Goal: Task Accomplishment & Management: Use online tool/utility

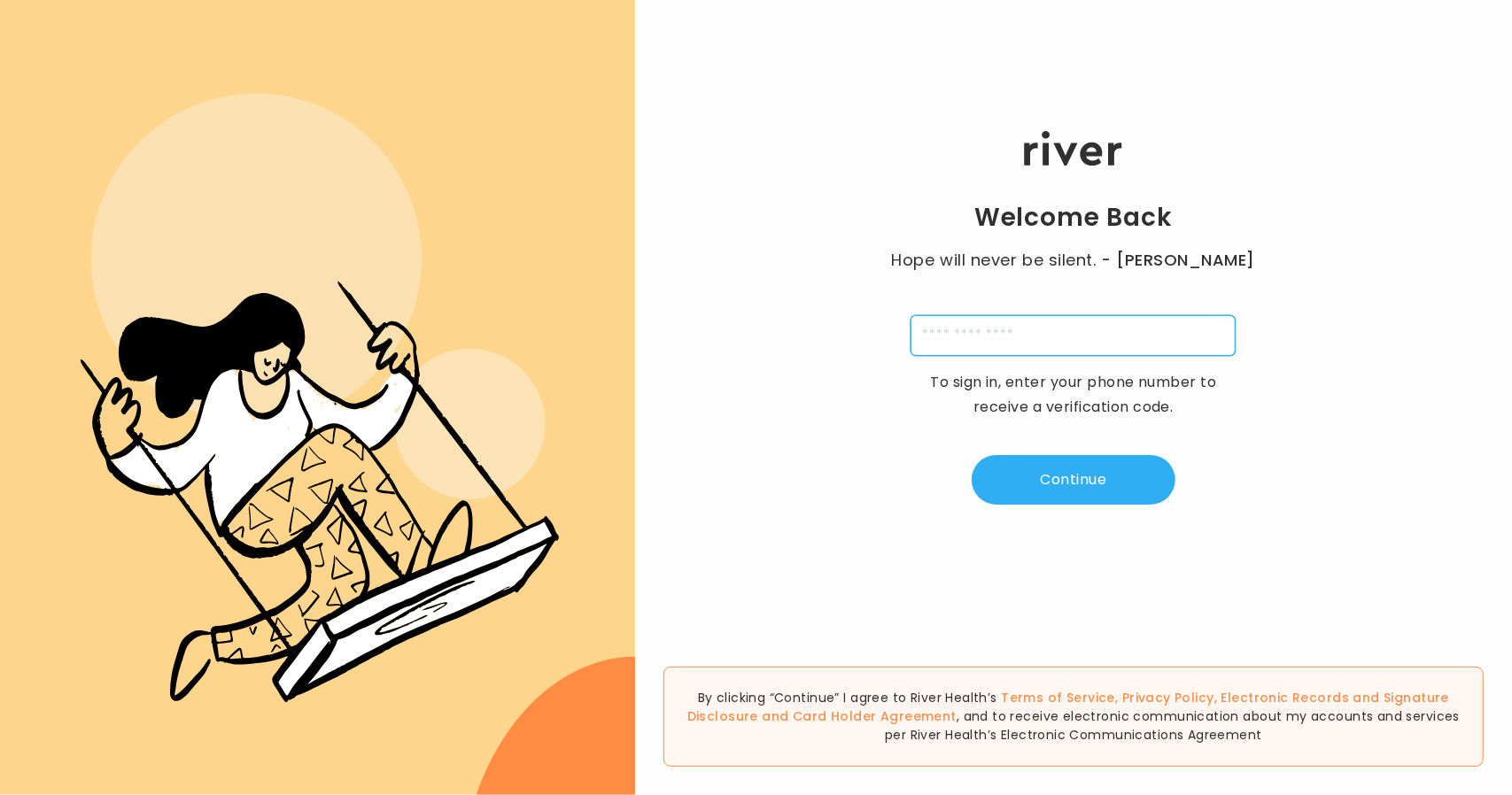
click at [1006, 324] on input "tel" at bounding box center [1072, 336] width 325 height 41
type input "**********"
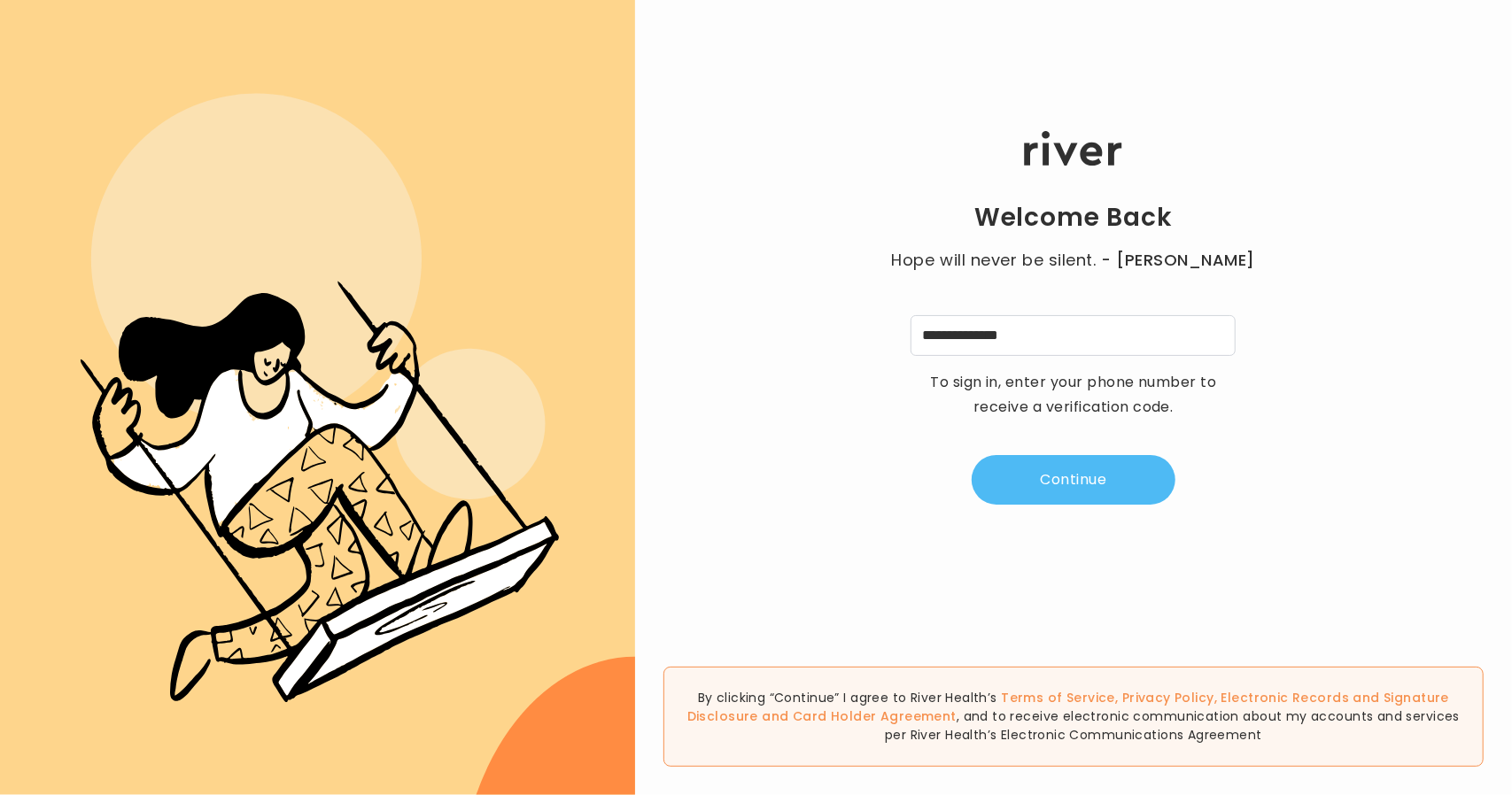
click at [1060, 483] on button "Continue" at bounding box center [1073, 479] width 204 height 50
type input "*"
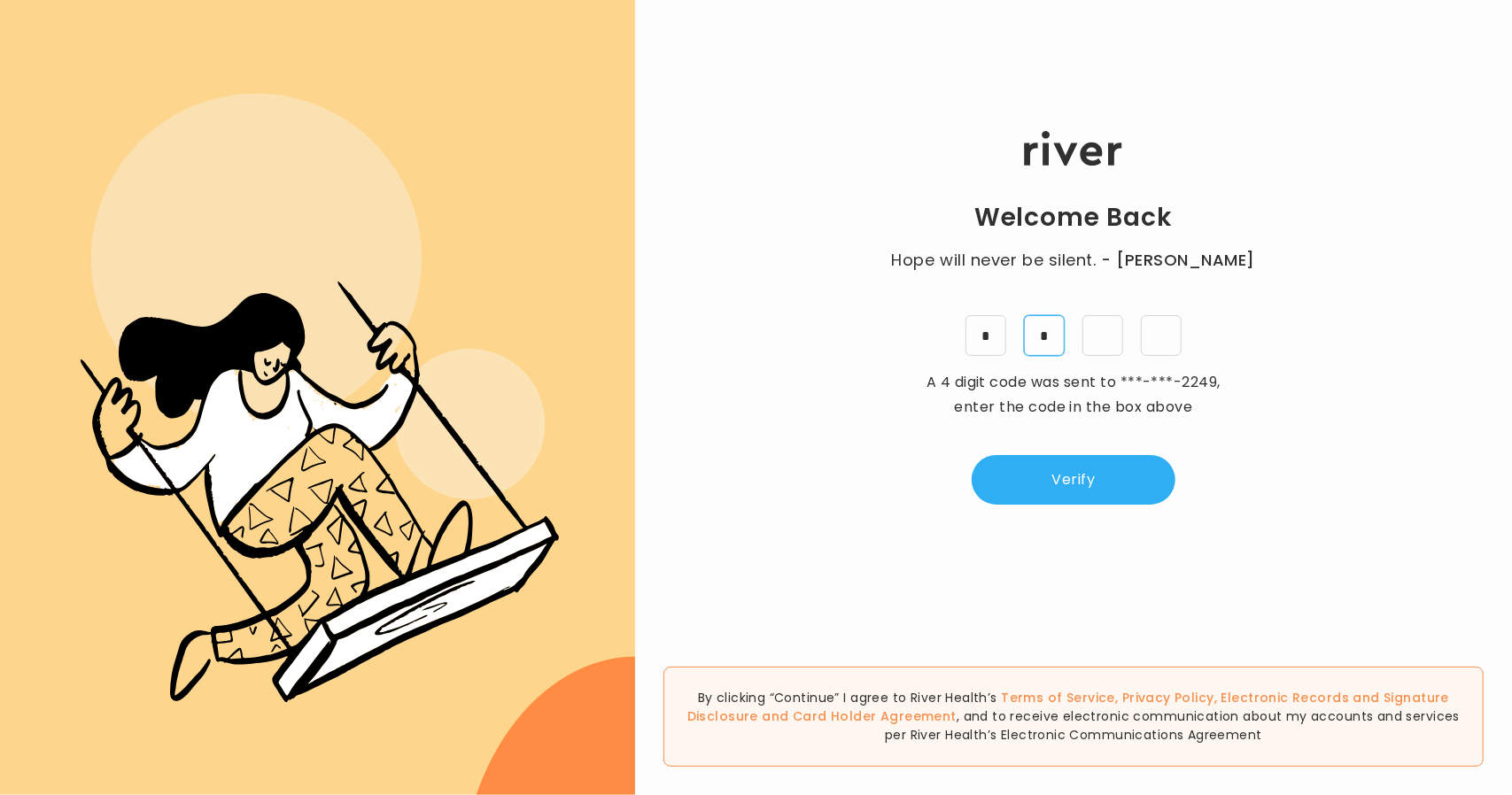
type input "*"
click at [1053, 461] on button "Verify" at bounding box center [1073, 479] width 204 height 50
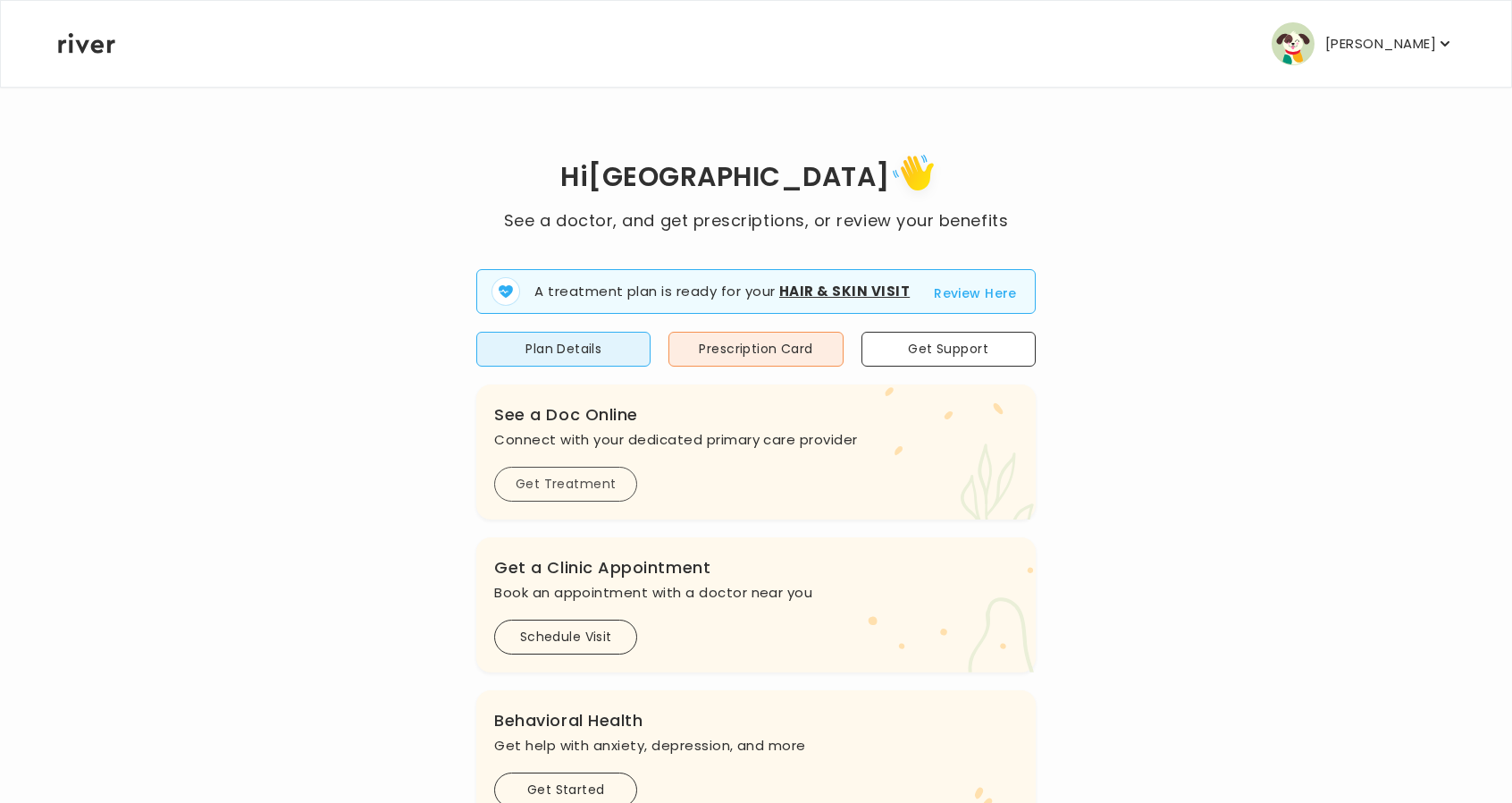
click at [574, 490] on button "Get Treatment" at bounding box center [565, 484] width 143 height 35
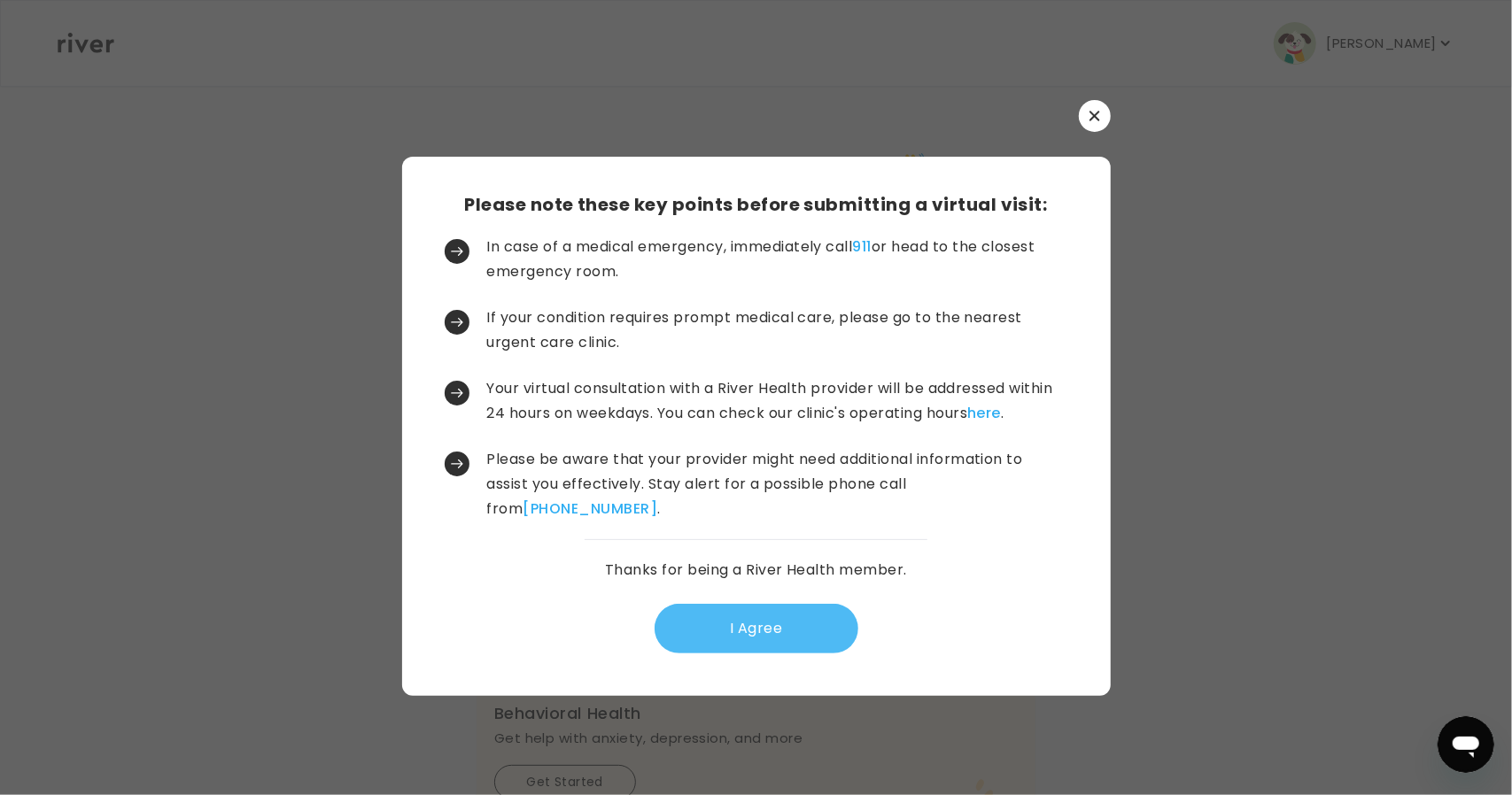
click at [694, 615] on button "I Agree" at bounding box center [756, 629] width 204 height 50
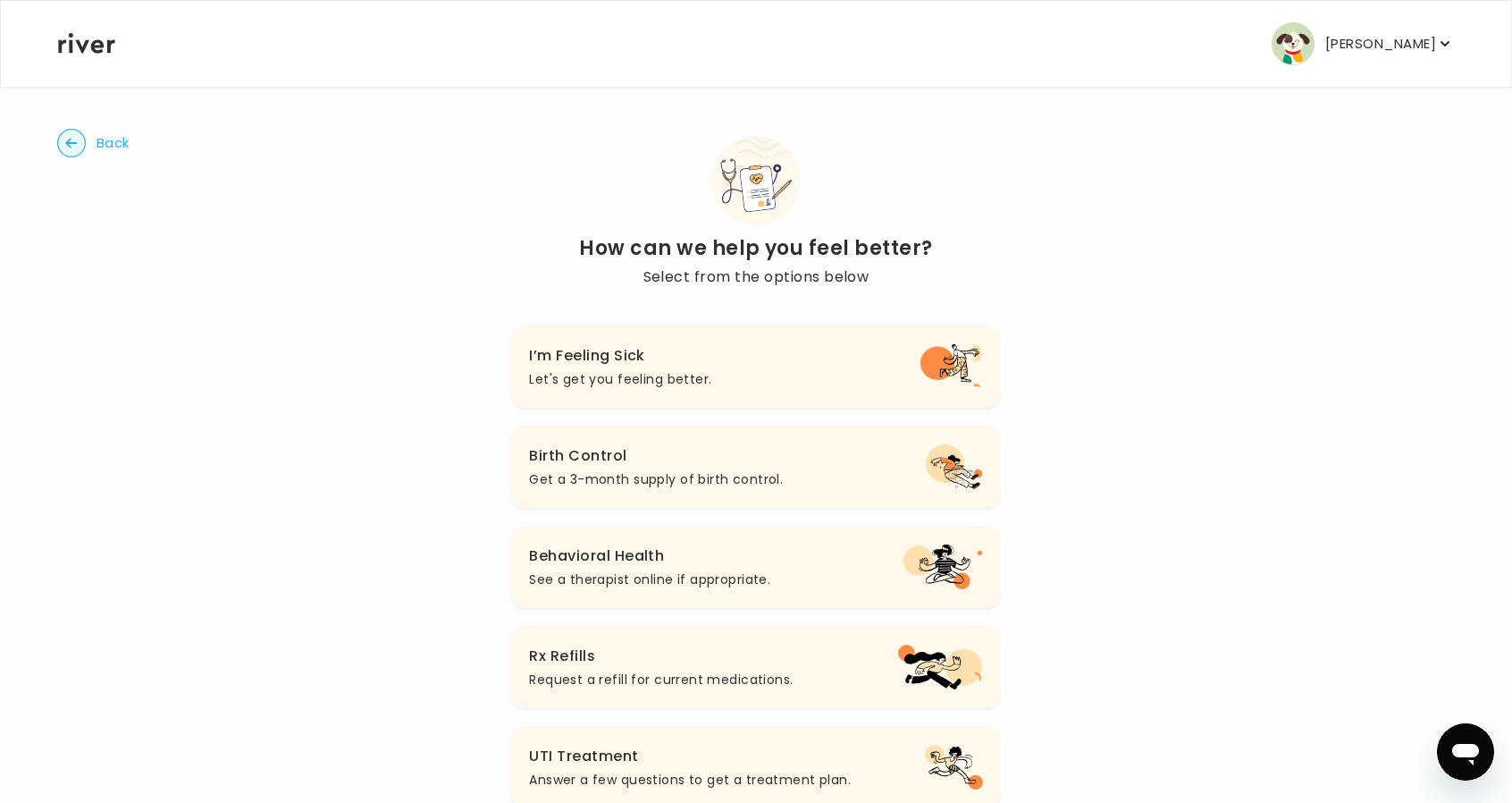
click at [675, 375] on p "Let's get you feeling better." at bounding box center [621, 378] width 183 height 21
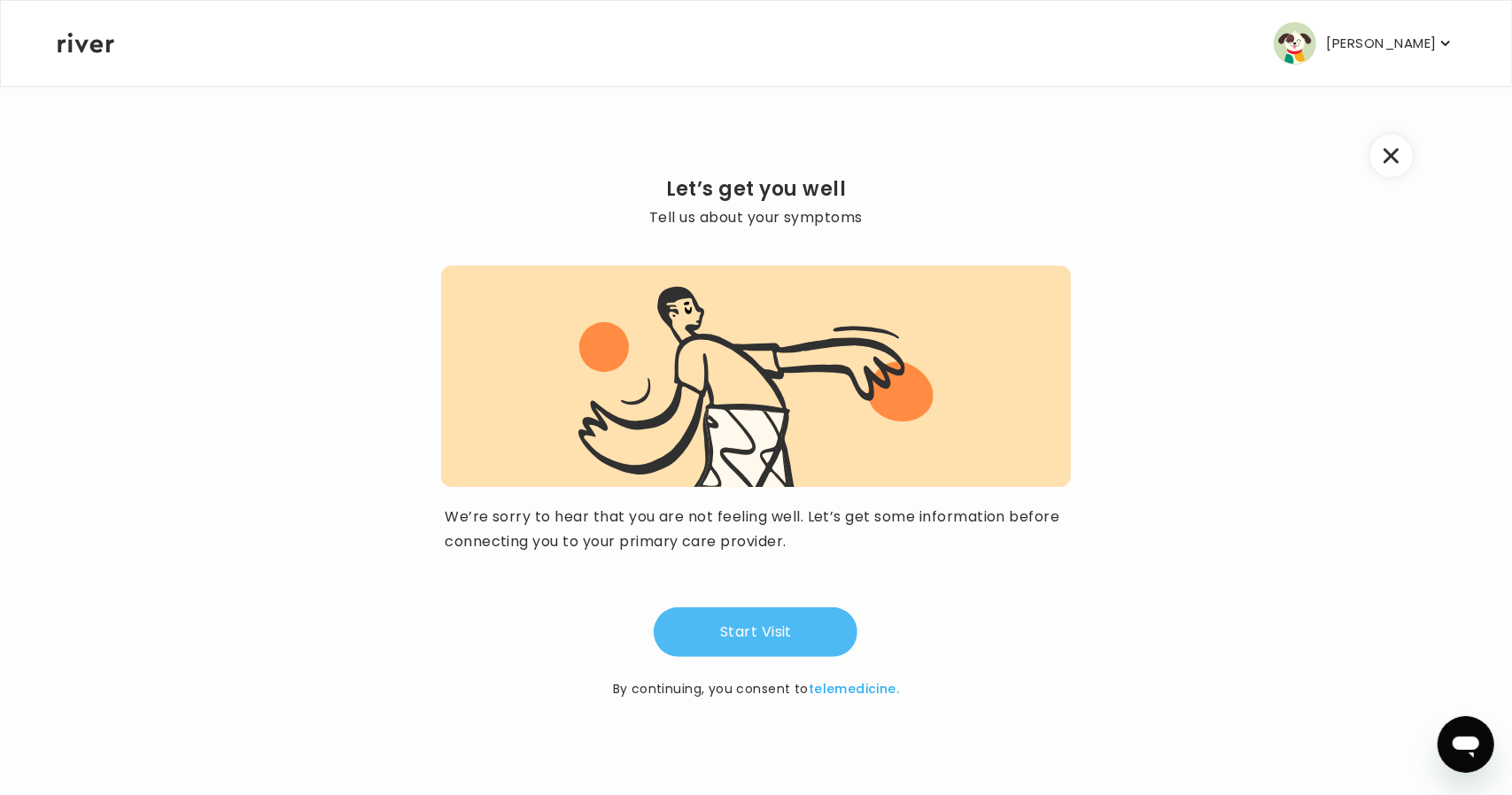
click at [710, 610] on button "Start Visit" at bounding box center [756, 632] width 204 height 50
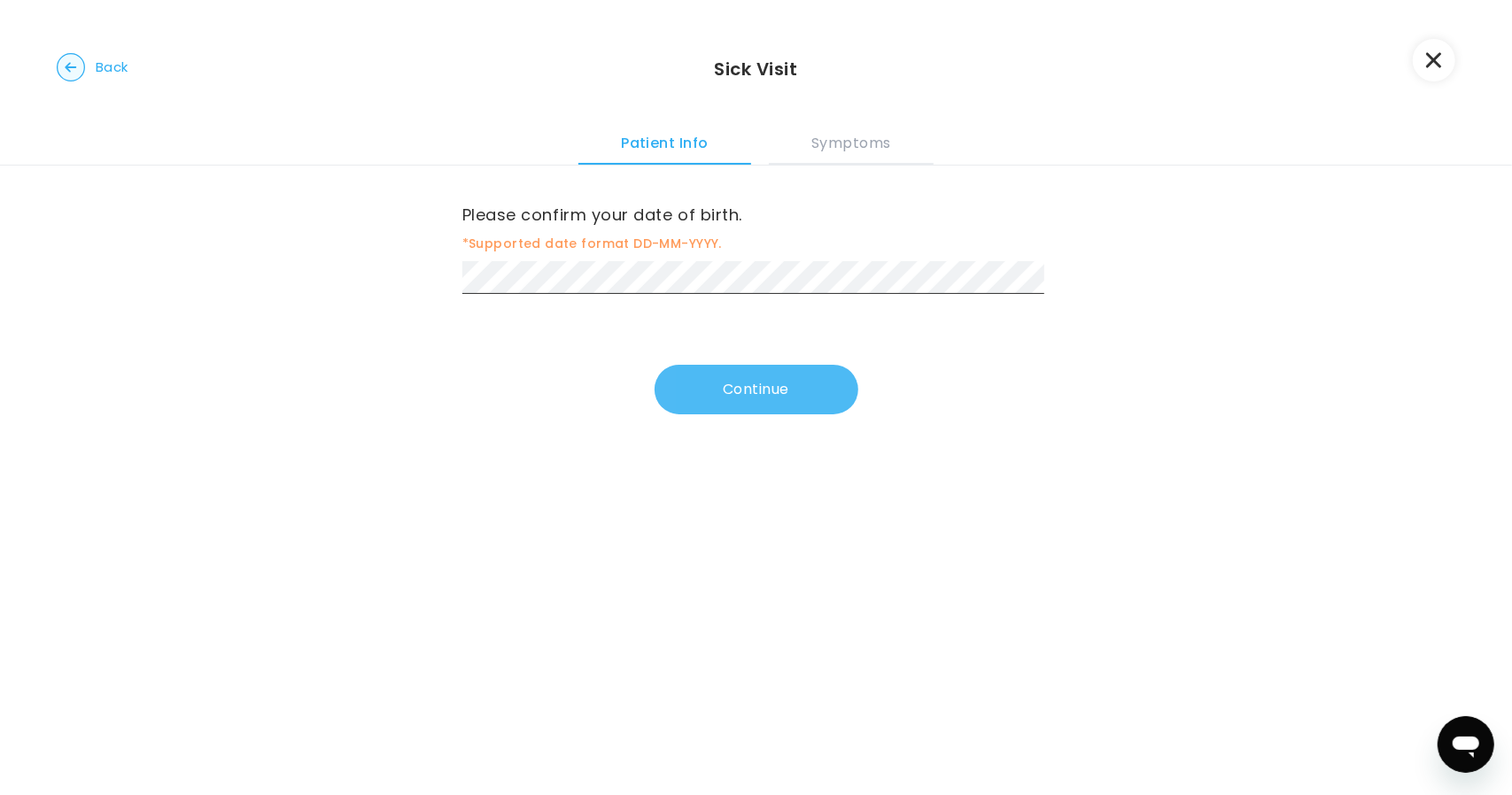
click at [716, 399] on button "Continue" at bounding box center [756, 389] width 204 height 50
click at [684, 400] on button "Continue" at bounding box center [756, 393] width 204 height 50
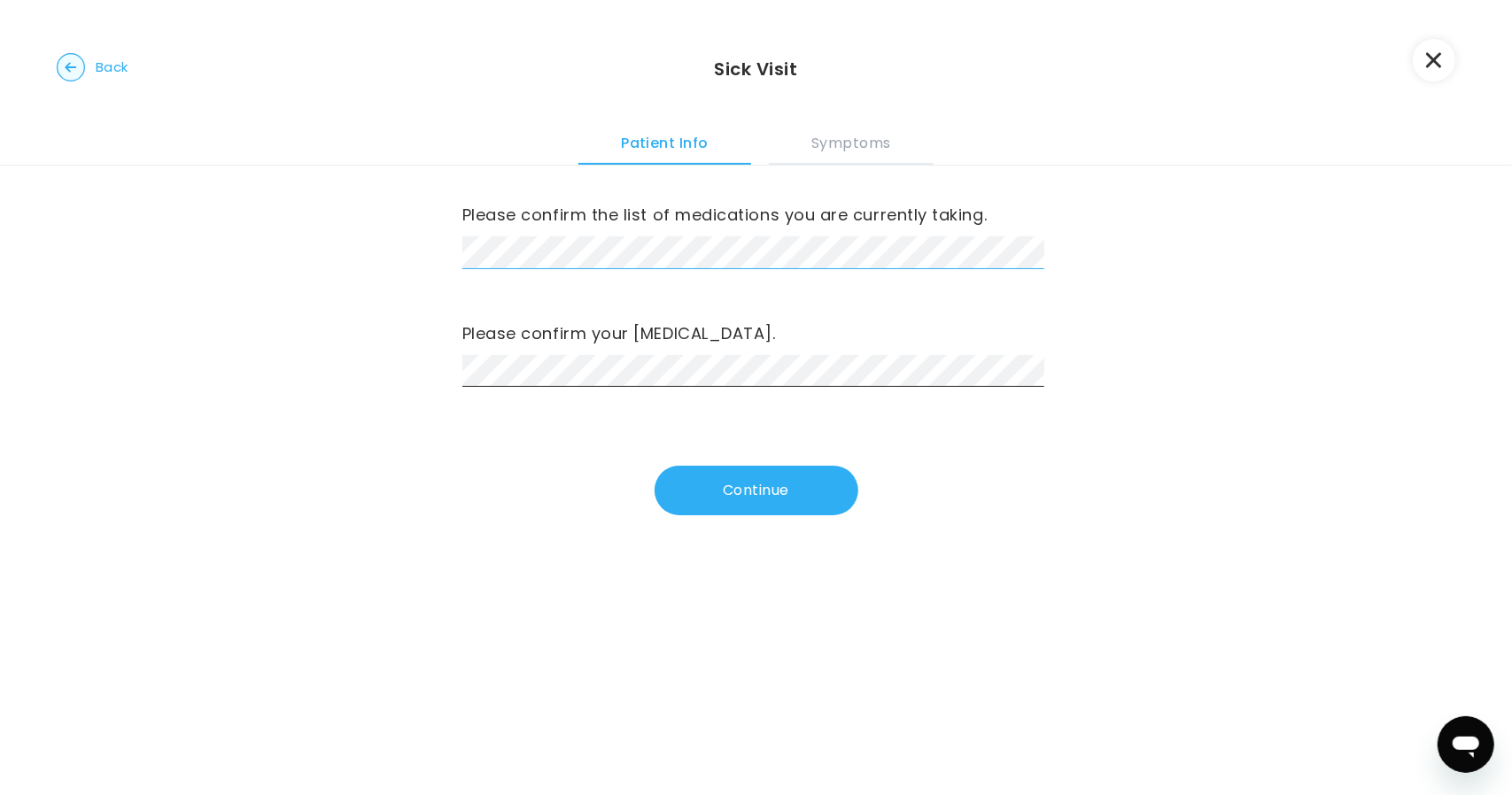
click at [355, 232] on div "Please confirm the list of medications you are currently taking. Please confirm…" at bounding box center [756, 363] width 1512 height 394
click at [764, 515] on button "Continue" at bounding box center [756, 490] width 204 height 50
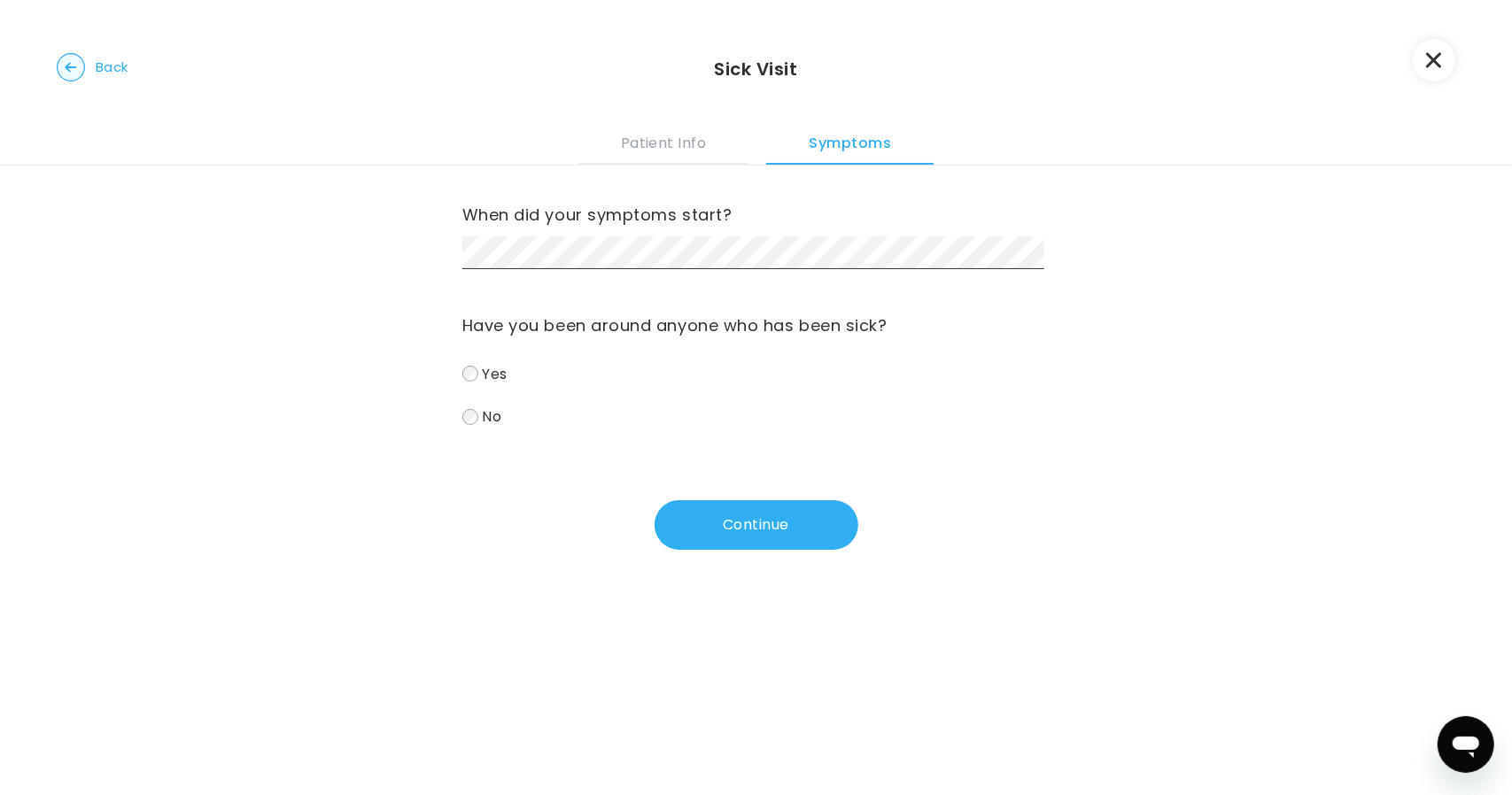
click at [462, 425] on label "No" at bounding box center [756, 416] width 588 height 25
click at [664, 518] on button "Continue" at bounding box center [756, 525] width 204 height 50
click at [716, 509] on button "Continue" at bounding box center [756, 525] width 204 height 50
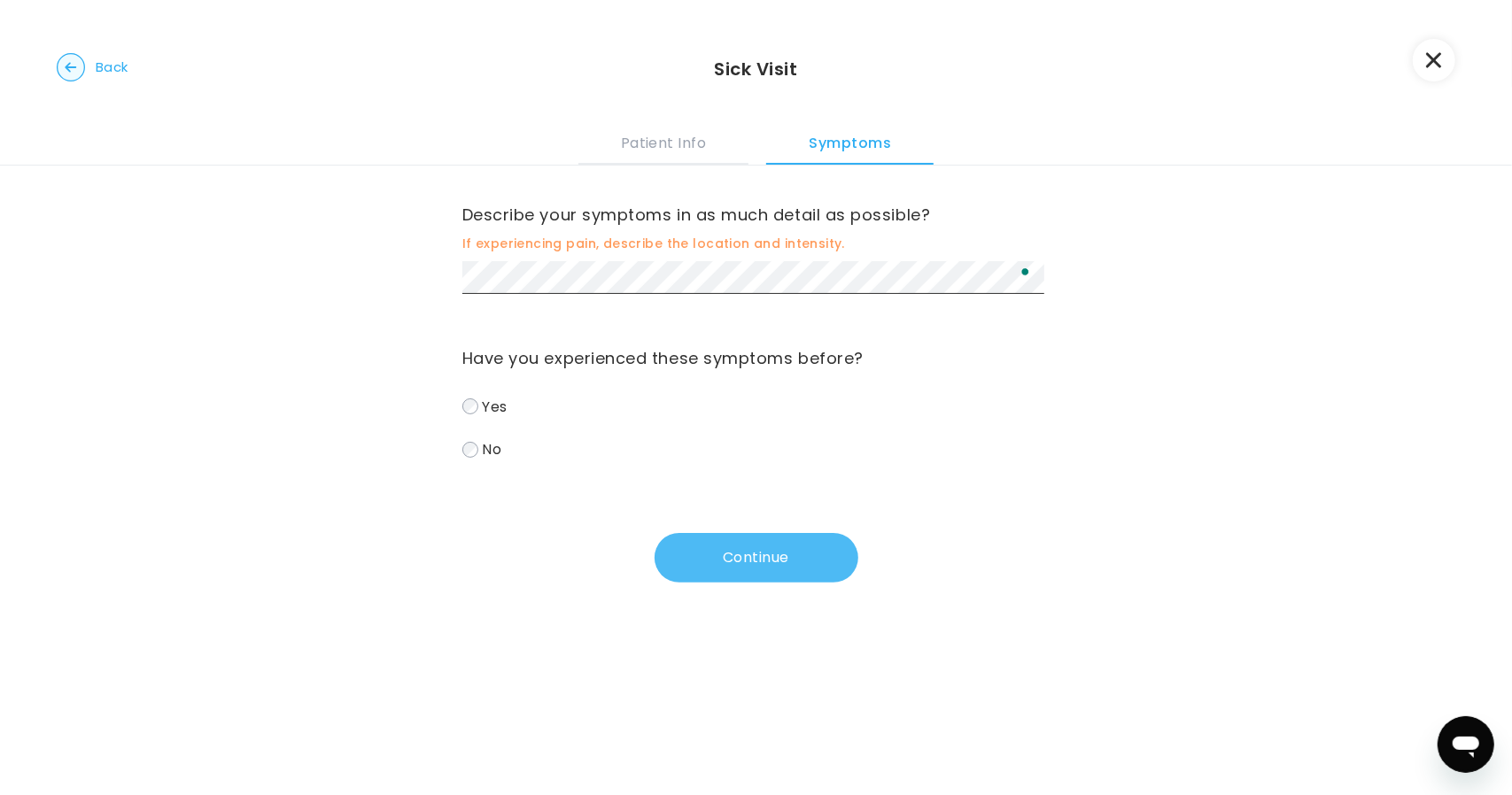
click at [777, 558] on button "Continue" at bounding box center [756, 557] width 204 height 50
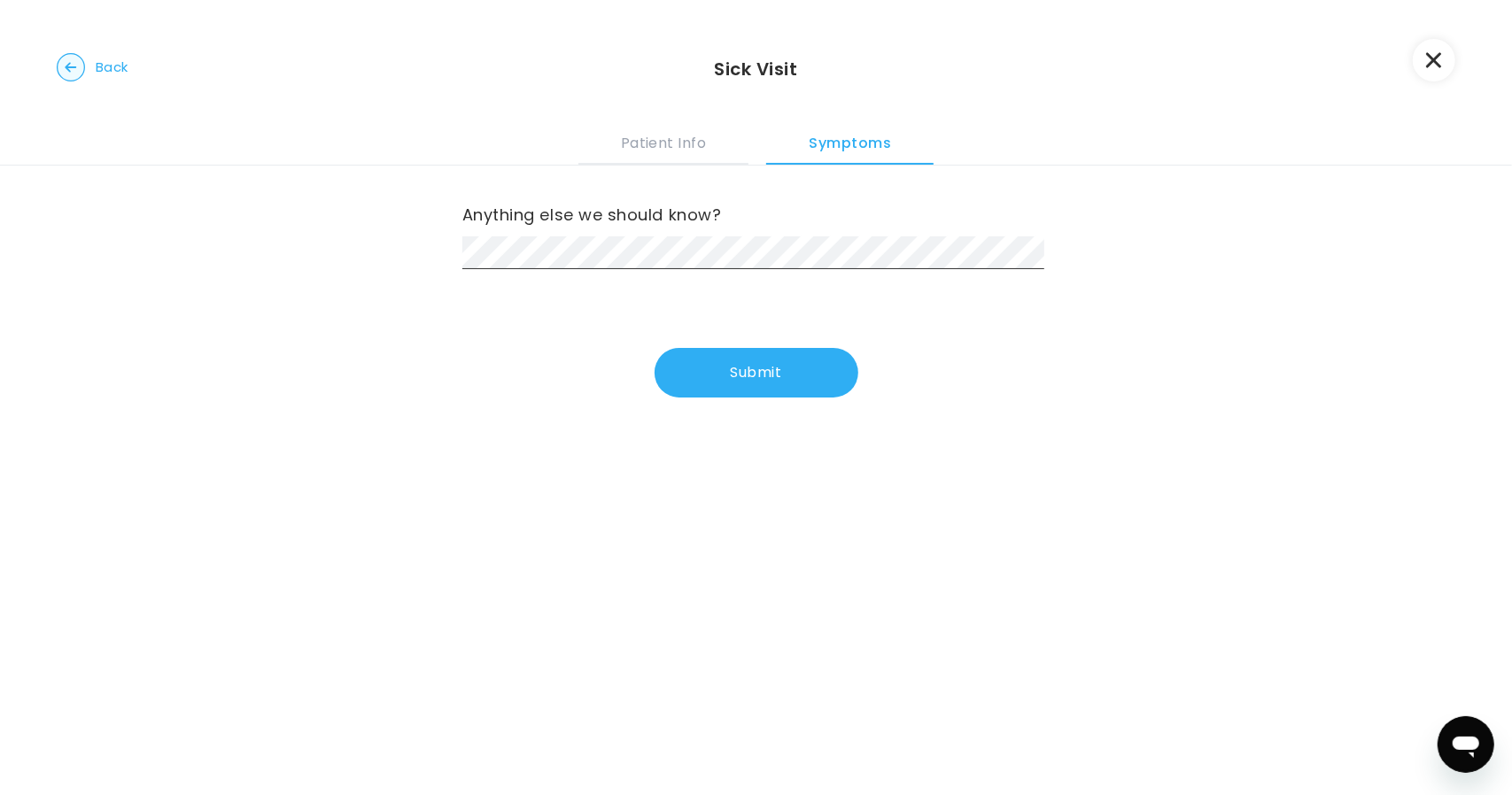
click at [712, 358] on button "Submit" at bounding box center [756, 373] width 204 height 50
click at [788, 382] on button "Submit" at bounding box center [756, 373] width 204 height 50
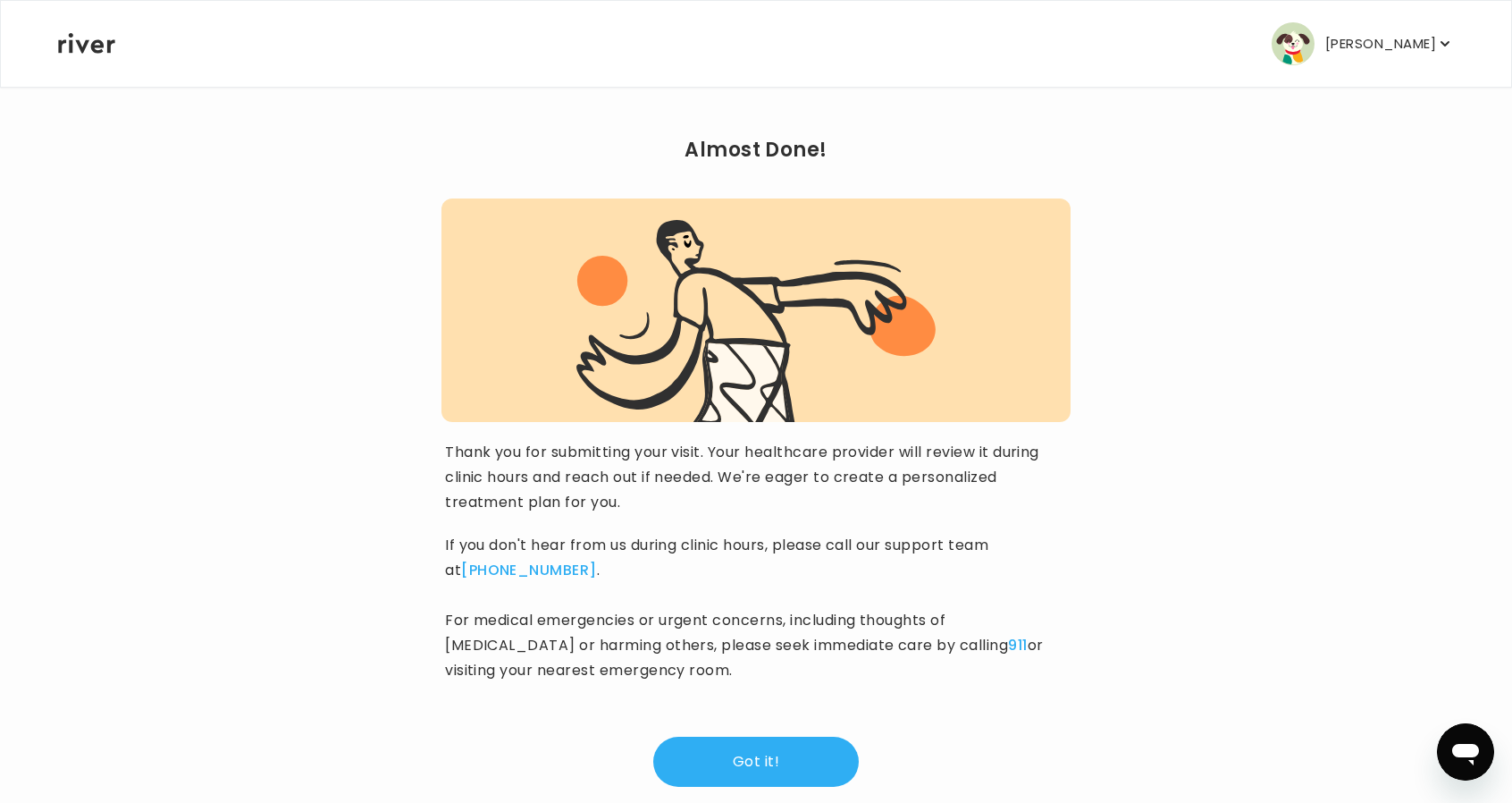
scroll to position [68, 0]
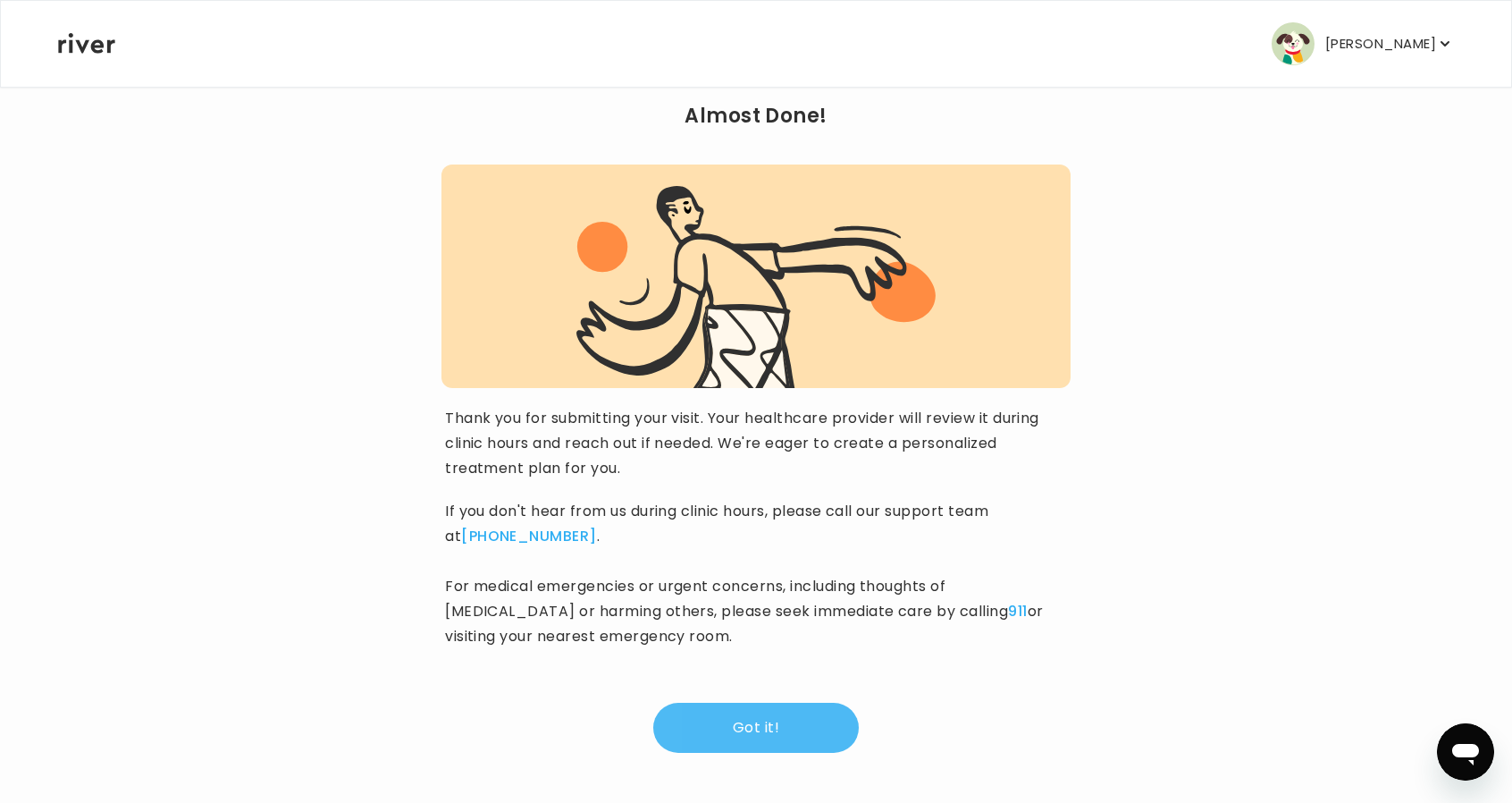
click at [777, 719] on button "Got it!" at bounding box center [756, 727] width 205 height 50
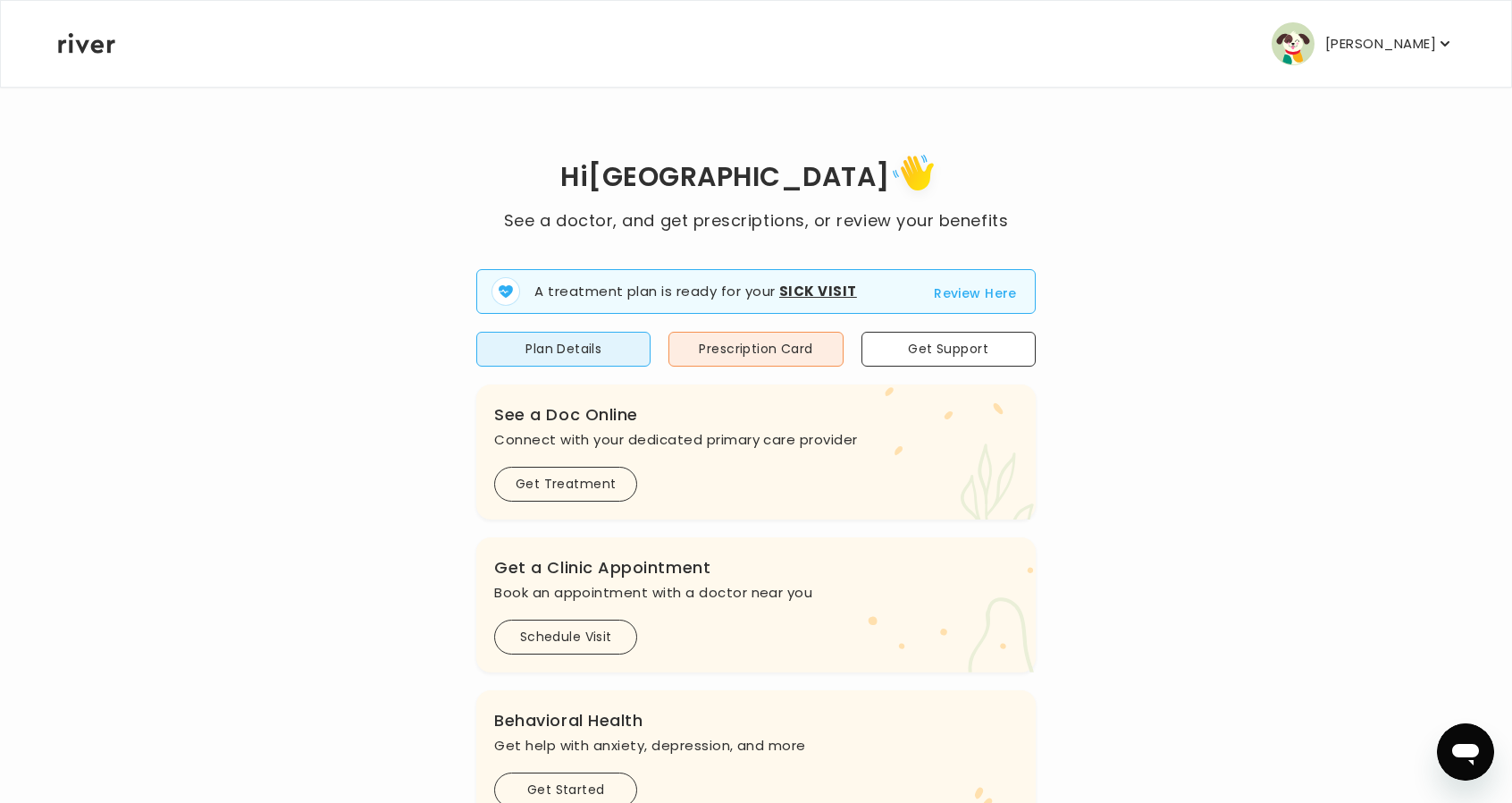
click at [1383, 53] on p "[PERSON_NAME]" at bounding box center [1381, 43] width 110 height 25
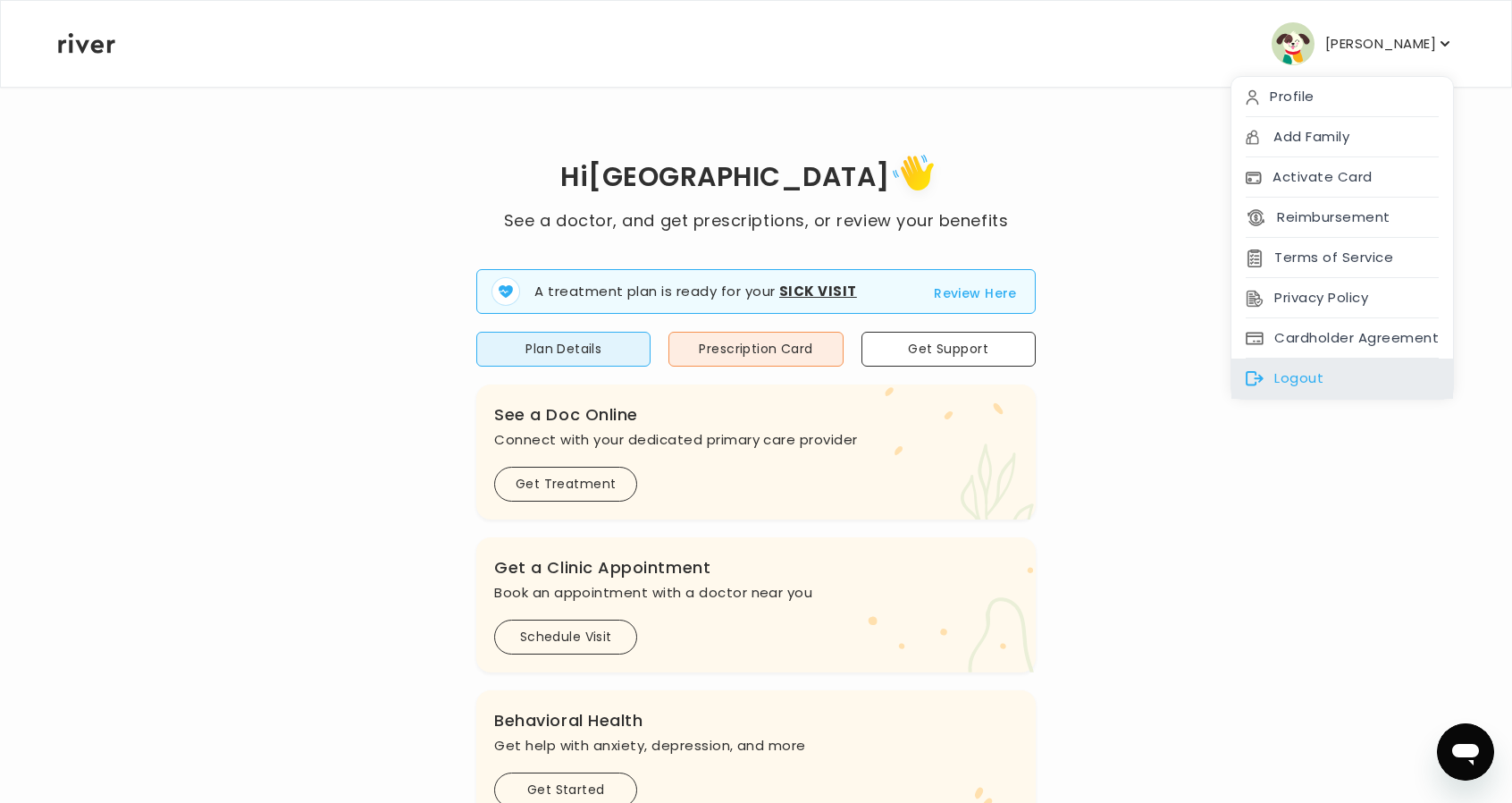
click at [1322, 362] on div "Logout" at bounding box center [1342, 379] width 222 height 40
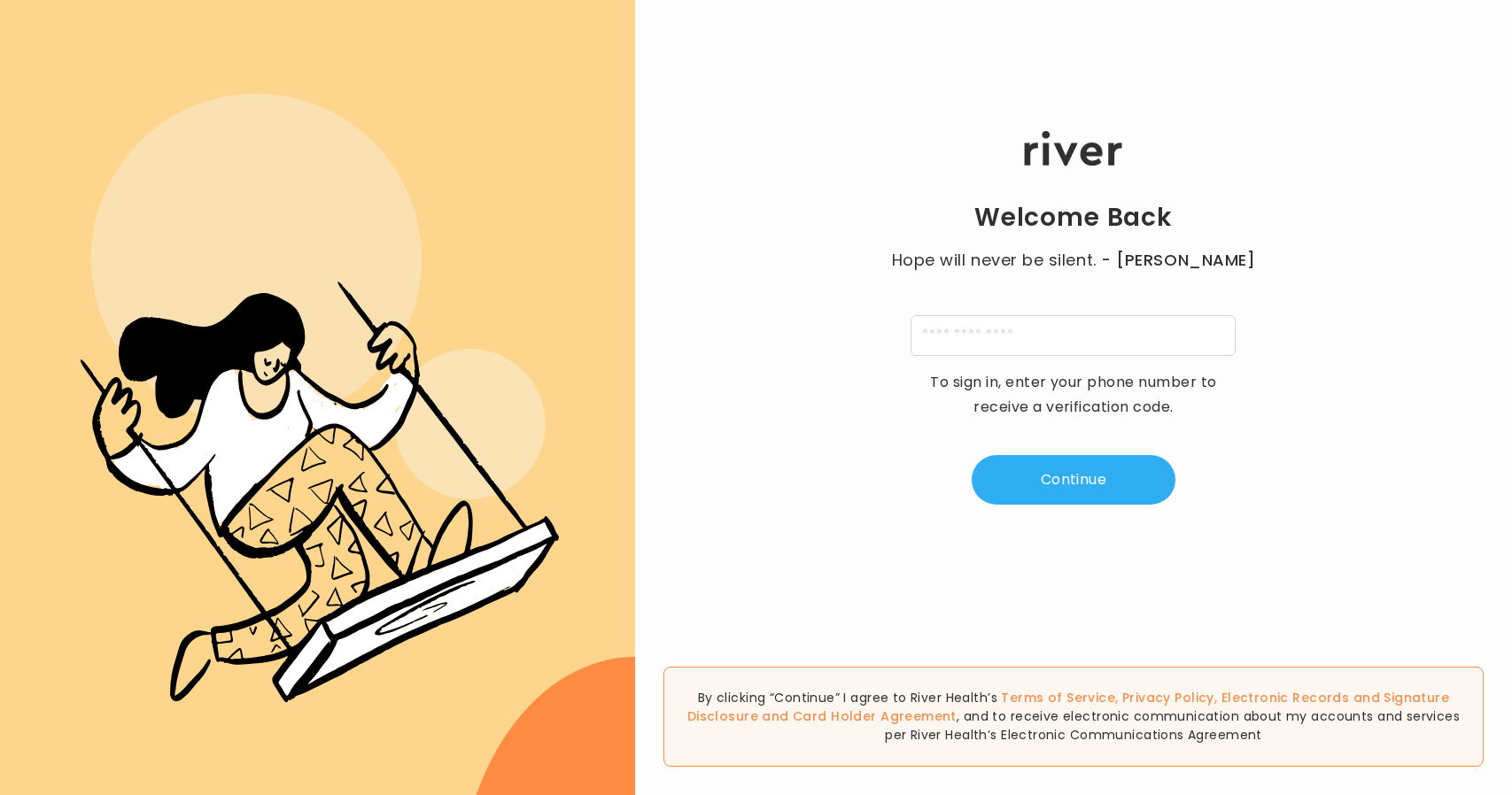
click at [1034, 332] on input "tel" at bounding box center [1072, 336] width 325 height 41
type input "**********"
click at [1145, 489] on button "Continue" at bounding box center [1073, 479] width 204 height 50
click at [995, 331] on input "tel" at bounding box center [985, 336] width 41 height 41
type input "*"
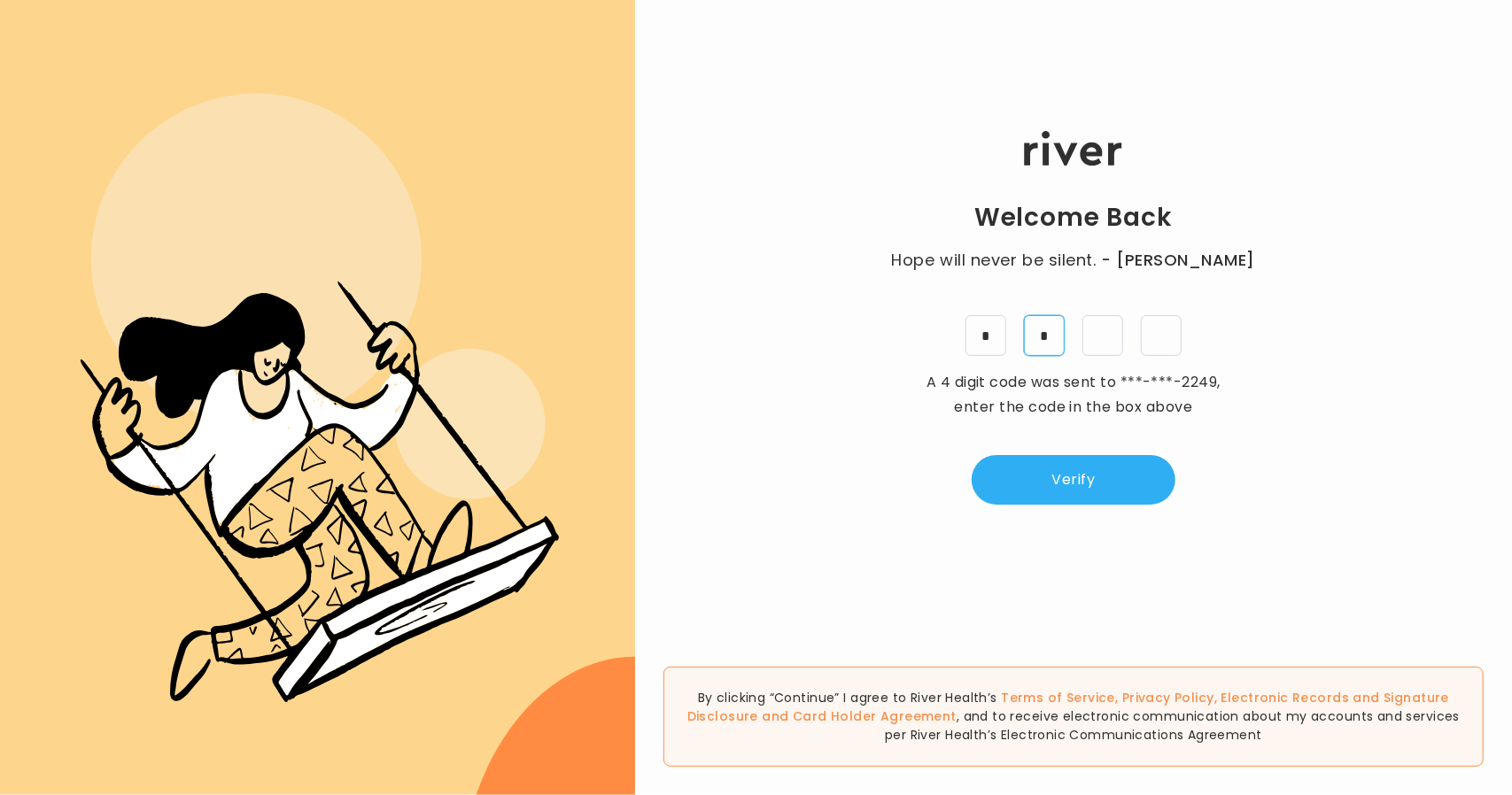
type input "*"
click at [1014, 492] on button "Verify" at bounding box center [1073, 479] width 204 height 50
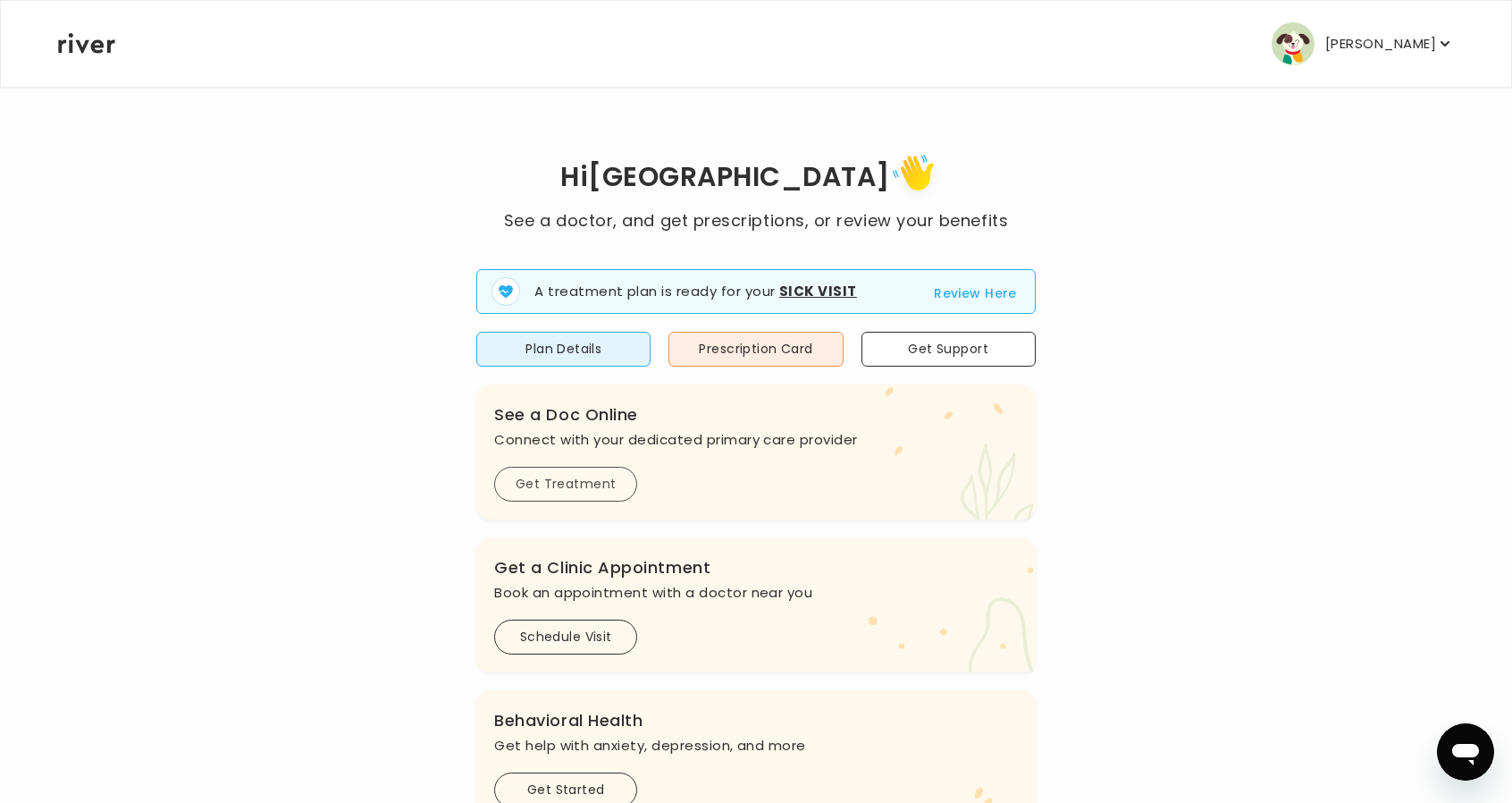
click at [598, 479] on button "Get Treatment" at bounding box center [565, 484] width 143 height 35
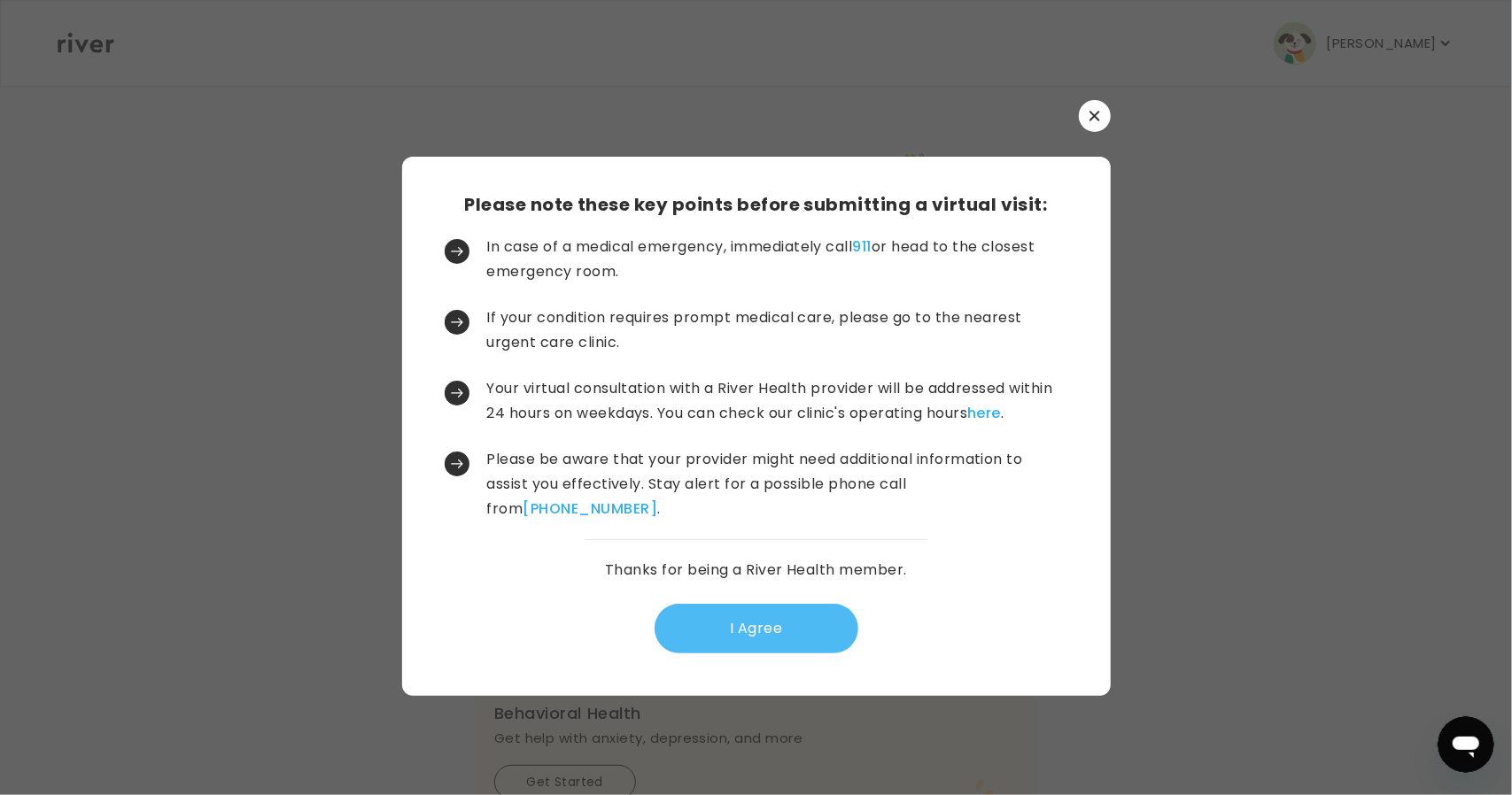
click at [781, 629] on button "I Agree" at bounding box center [756, 629] width 204 height 50
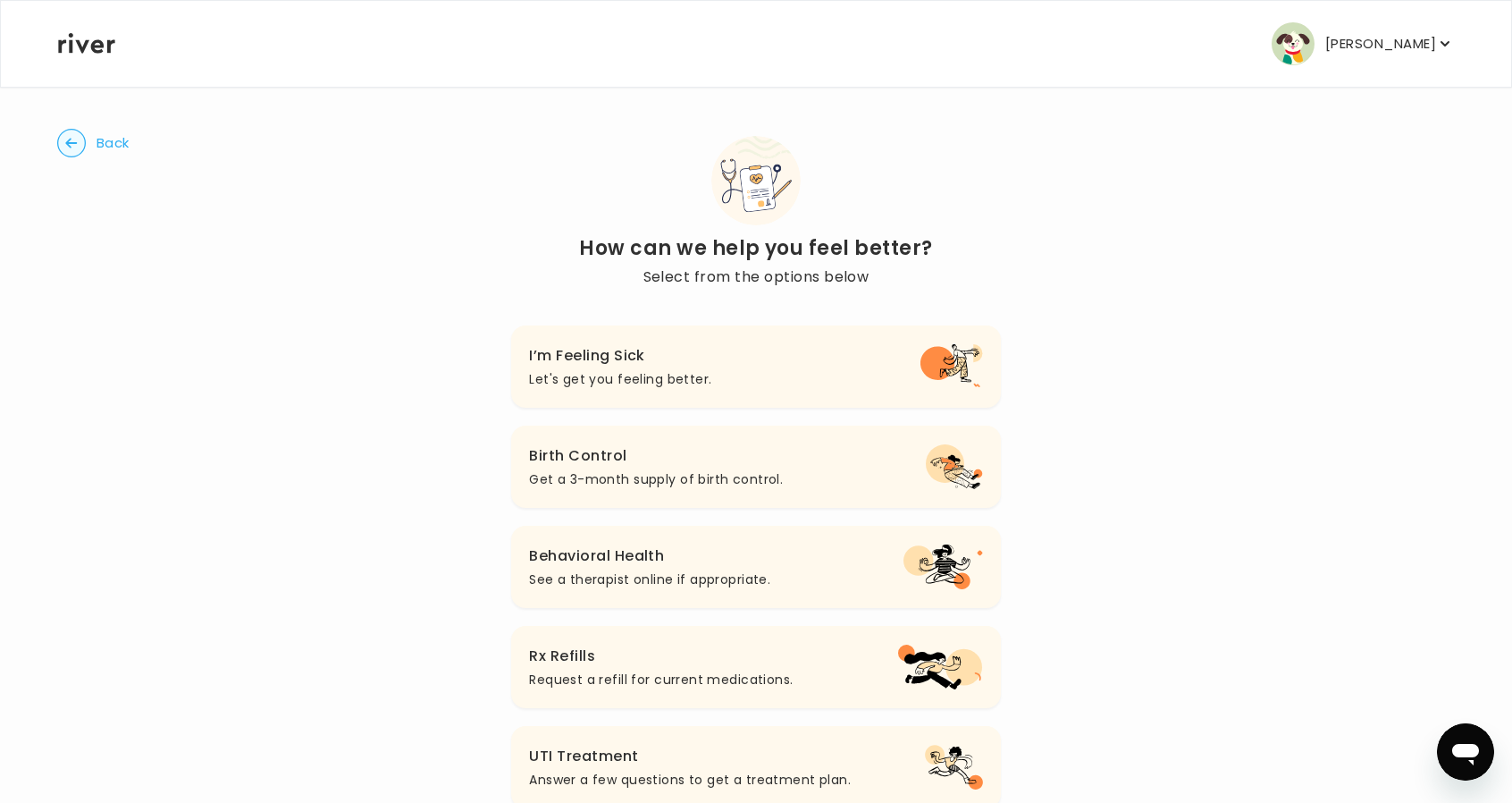
click at [600, 359] on h3 "I’m Feeling Sick" at bounding box center [621, 355] width 183 height 25
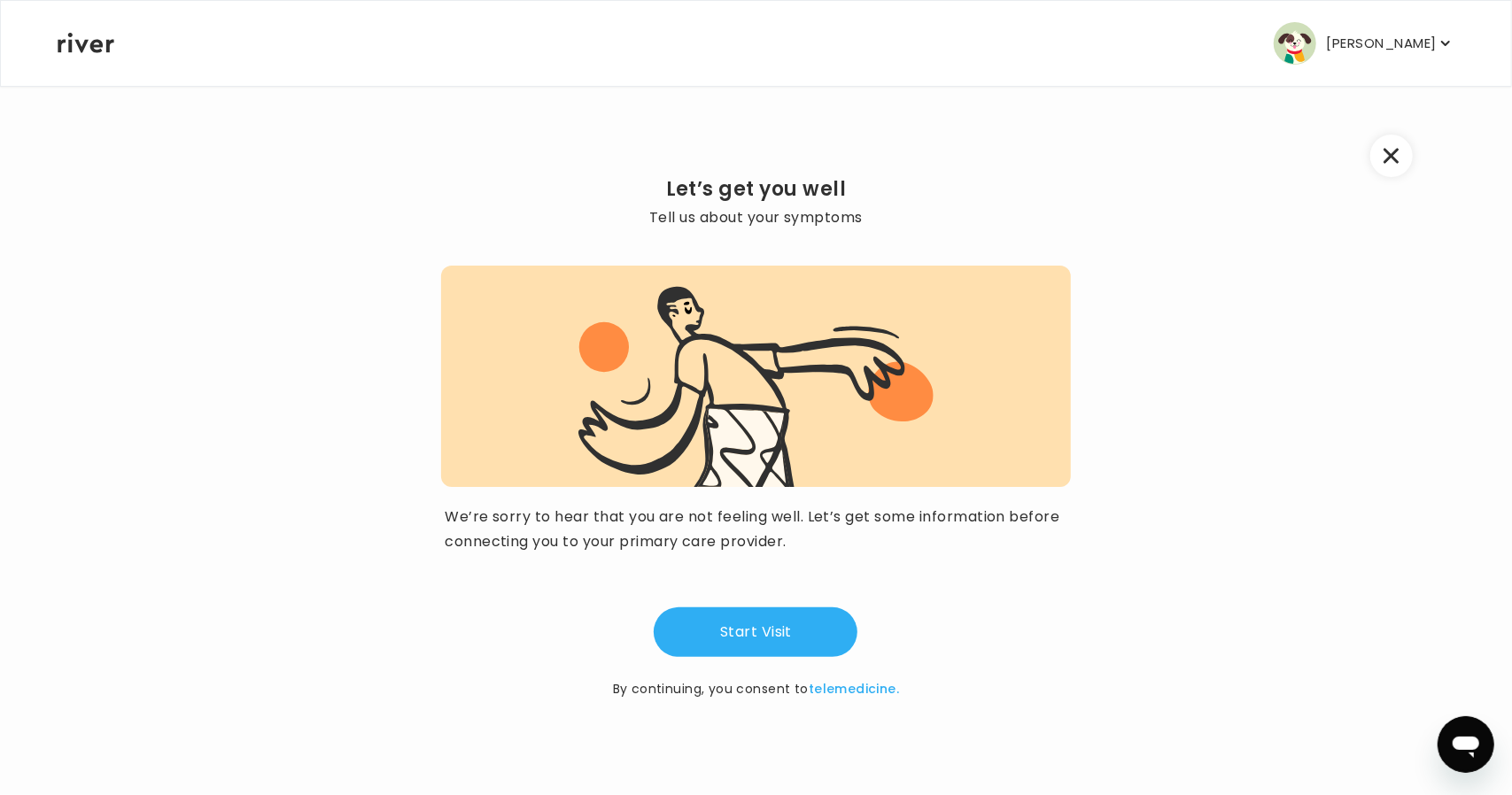
click at [787, 629] on button "Start Visit" at bounding box center [756, 632] width 204 height 50
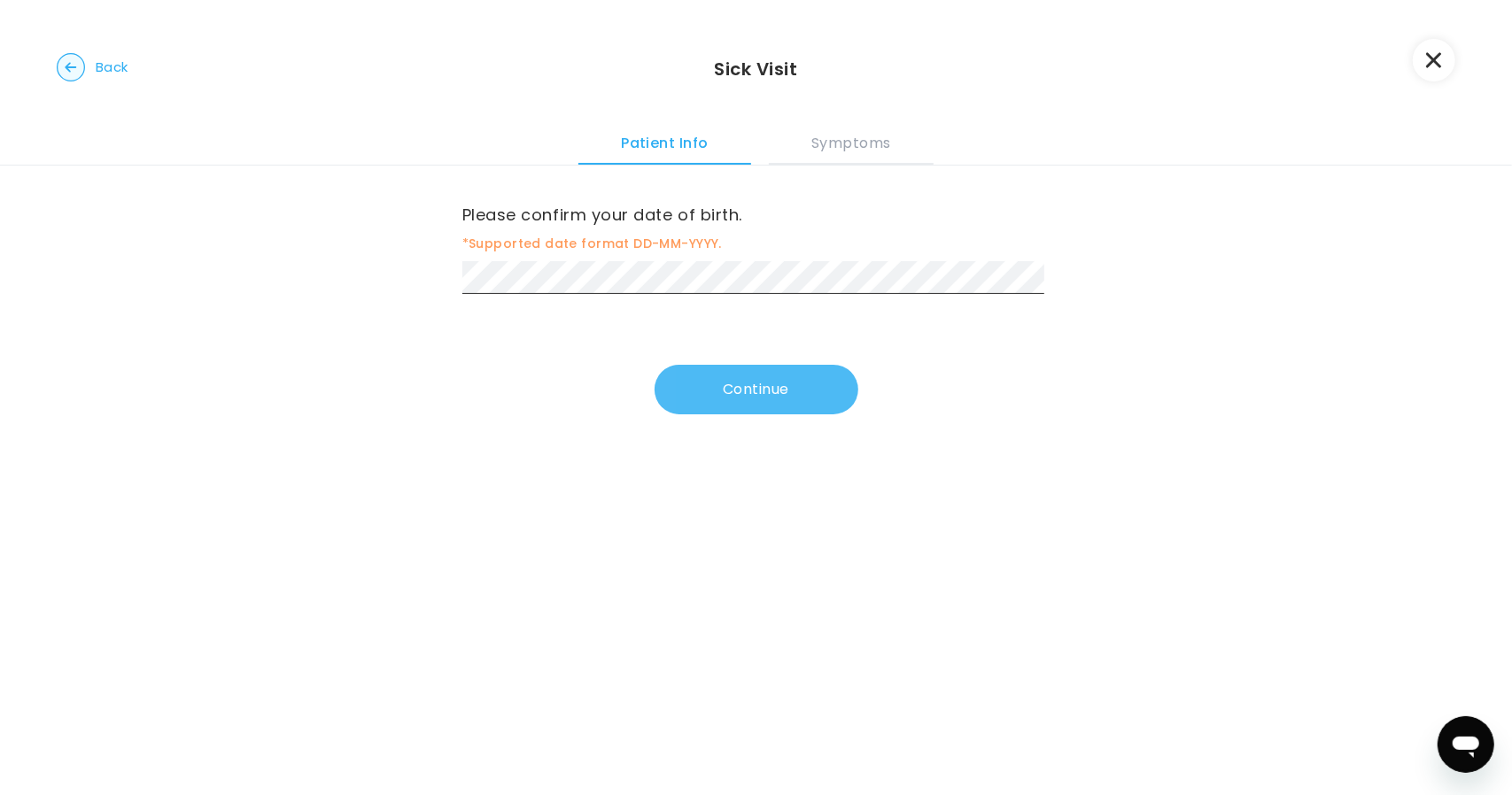
click at [672, 403] on button "Continue" at bounding box center [756, 389] width 204 height 50
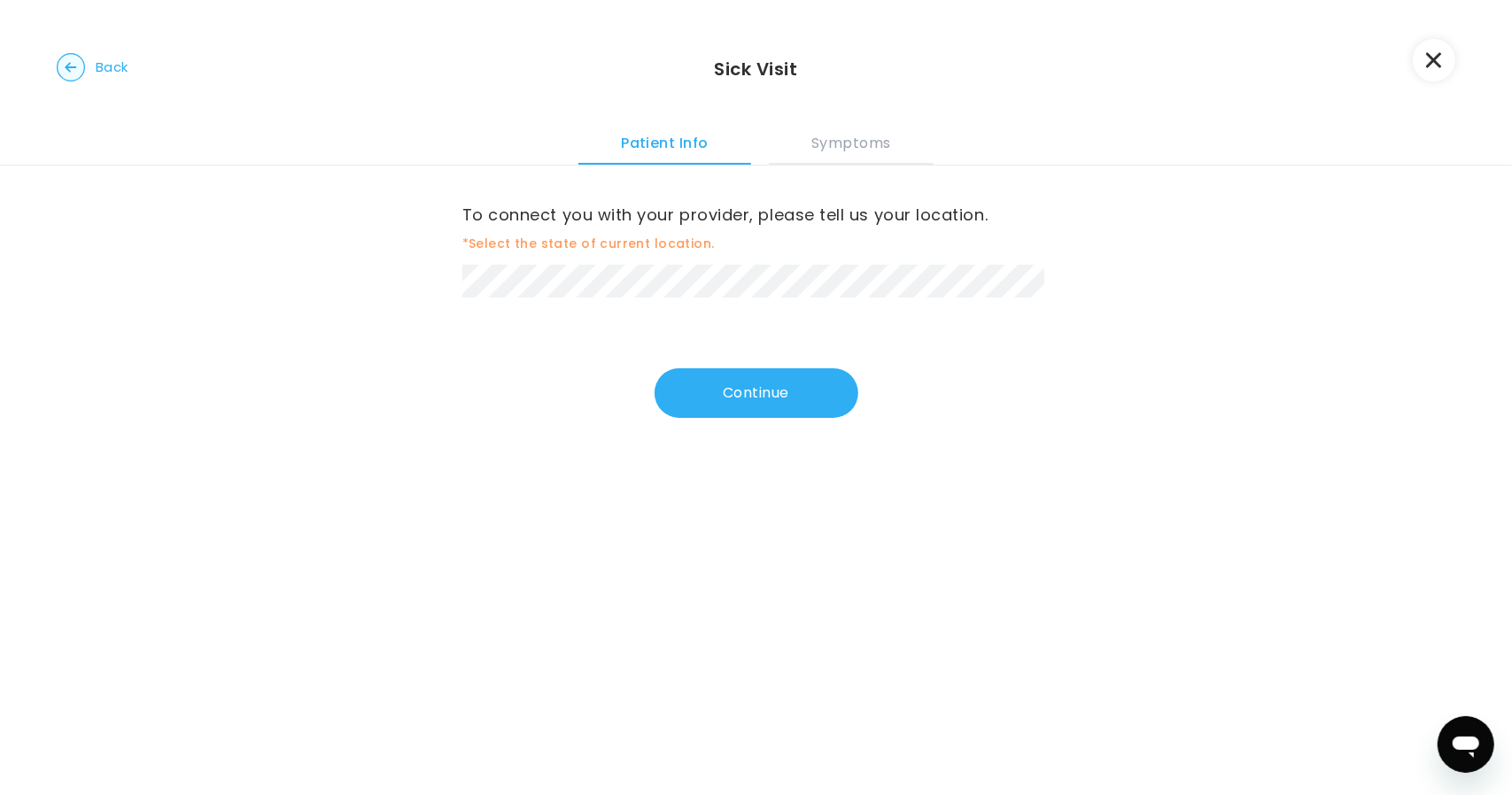
click at [554, 260] on div "To connect you with your provider, please tell us your location. *Select the st…" at bounding box center [756, 249] width 588 height 97
click at [700, 421] on div "To connect you with your provider, please tell us your location. *Select the st…" at bounding box center [756, 314] width 1512 height 297
click at [698, 401] on button "Continue" at bounding box center [756, 393] width 204 height 50
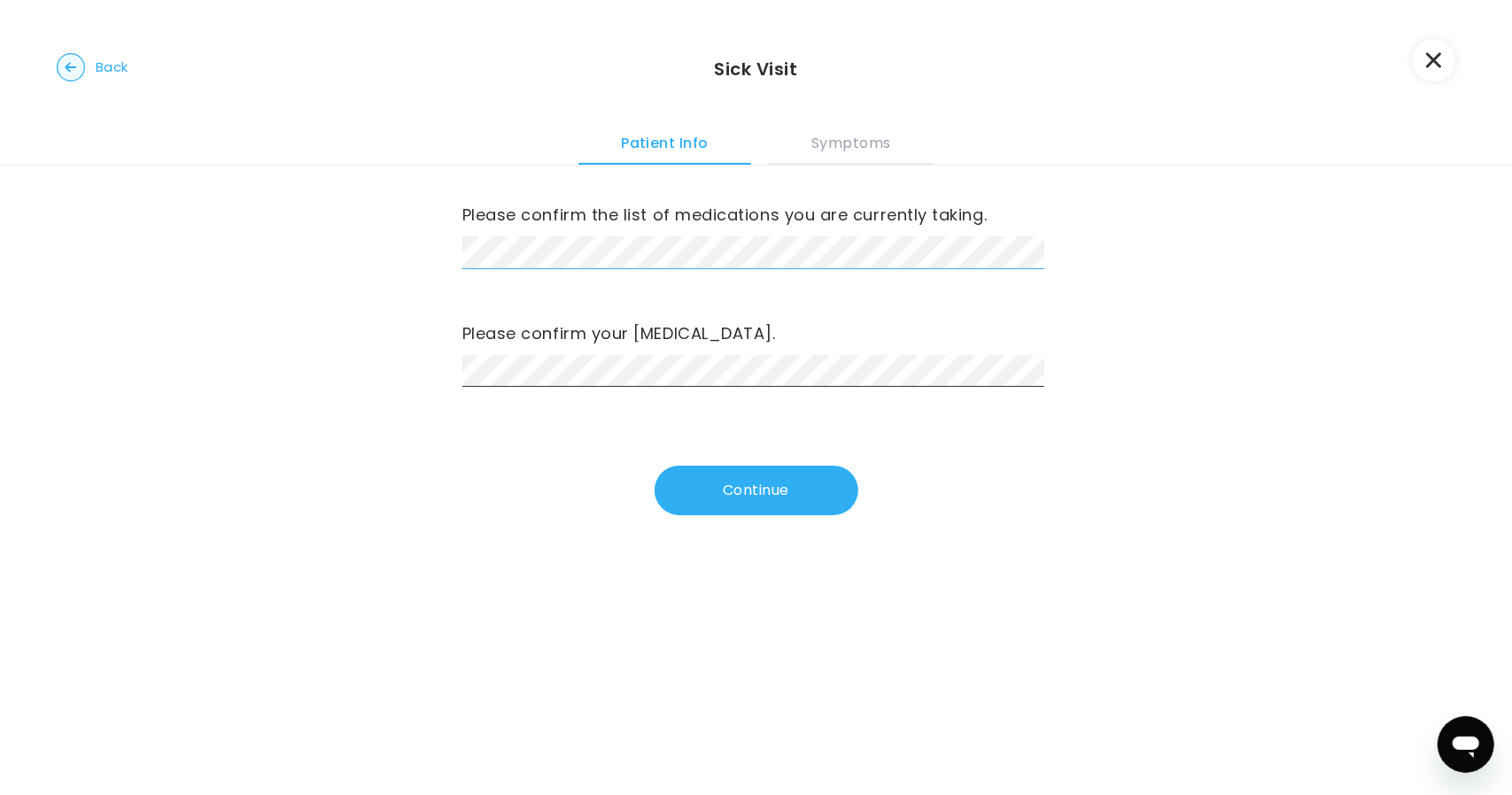
click at [357, 236] on div "Please confirm the list of medications you are currently taking. Please confirm…" at bounding box center [756, 363] width 1512 height 394
